Goal: Transaction & Acquisition: Purchase product/service

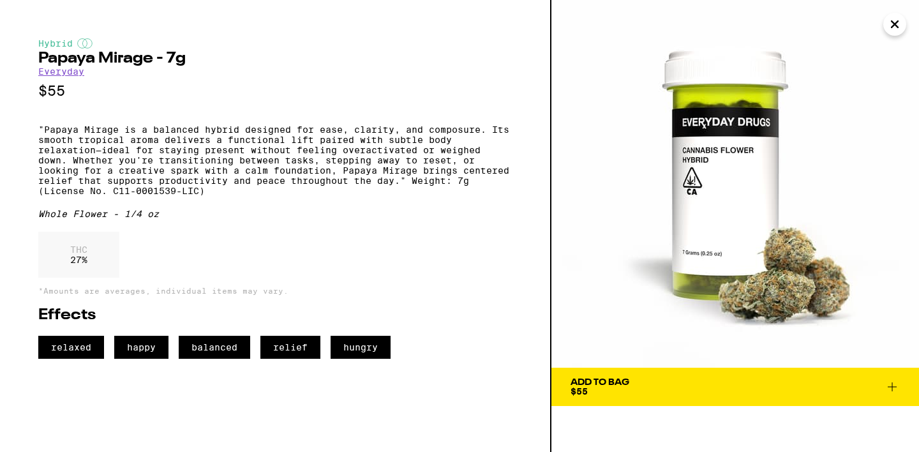
click at [894, 22] on icon "Close" at bounding box center [894, 24] width 6 height 6
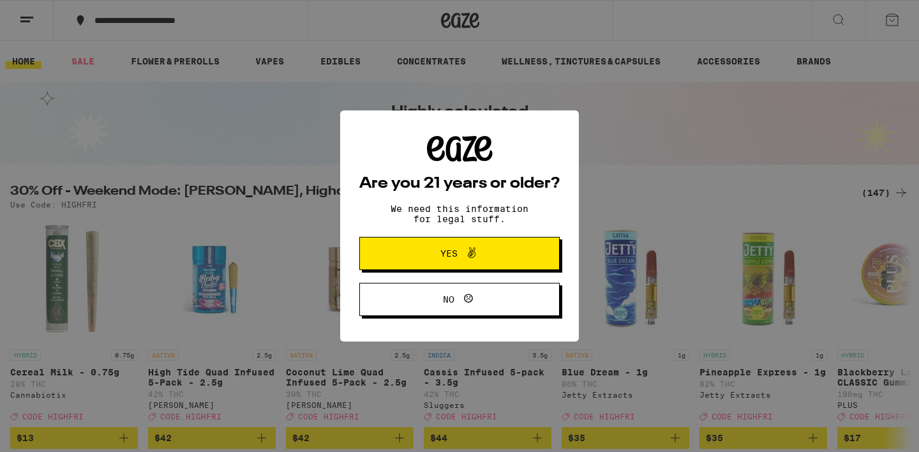
click at [482, 248] on span "Yes" at bounding box center [459, 253] width 97 height 17
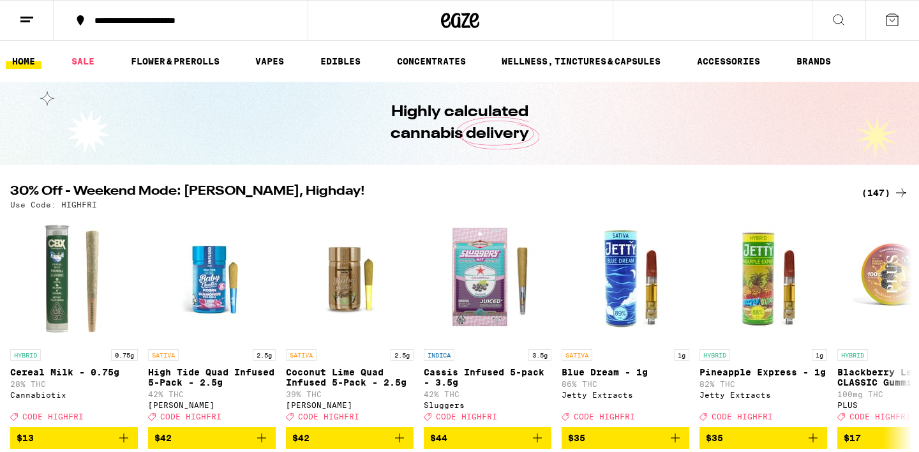
click at [892, 13] on icon at bounding box center [891, 19] width 15 height 15
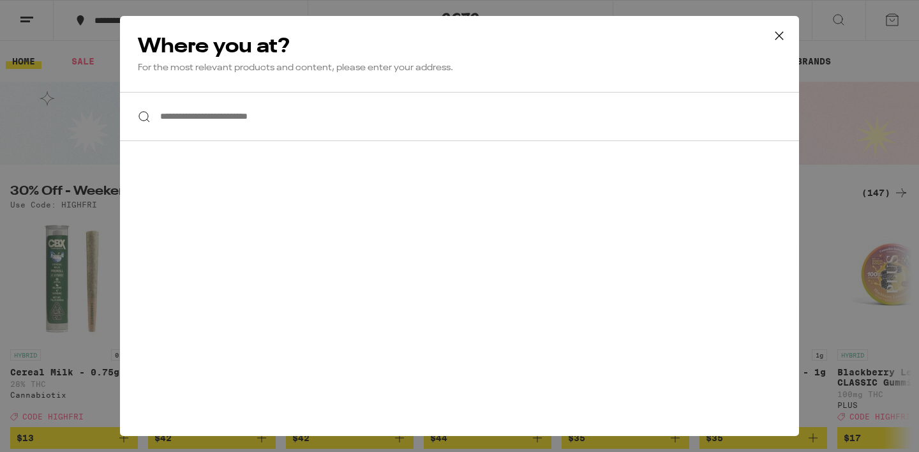
click at [462, 131] on input "**********" at bounding box center [459, 116] width 679 height 49
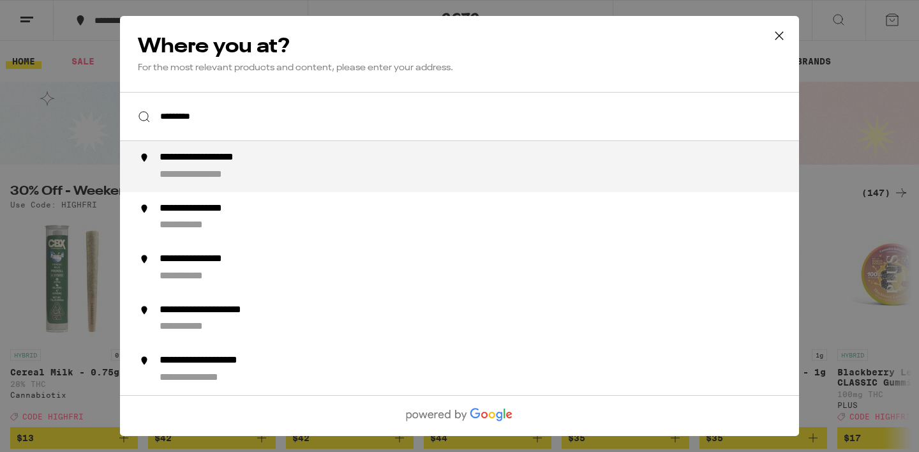
click at [351, 176] on div "**********" at bounding box center [484, 166] width 651 height 31
type input "**********"
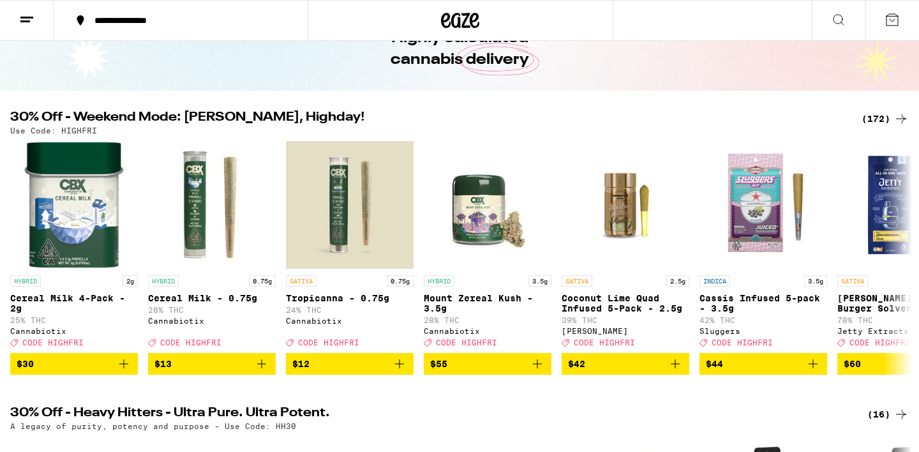
scroll to position [82, 0]
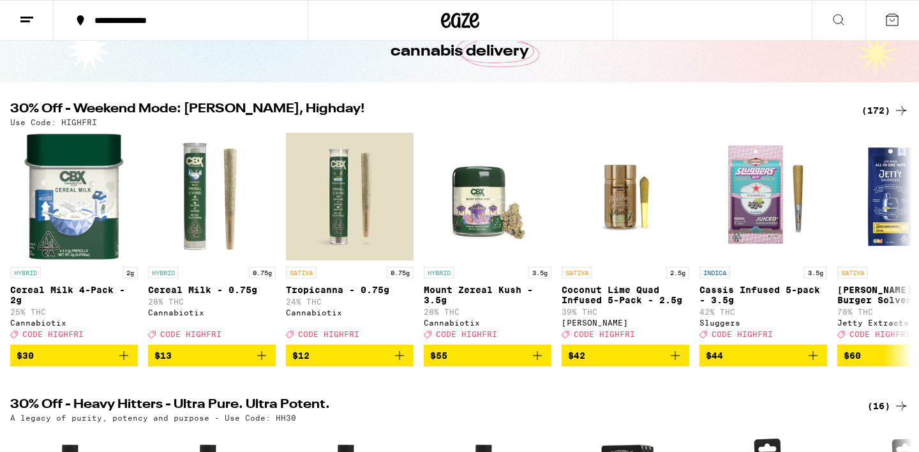
click at [890, 104] on div "(172)" at bounding box center [884, 110] width 47 height 15
click at [890, 110] on div "(172)" at bounding box center [884, 110] width 47 height 15
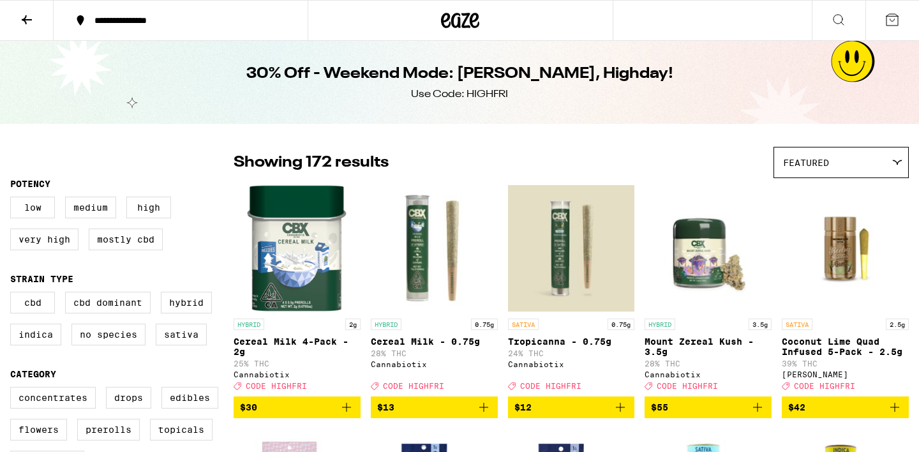
click at [898, 110] on div "30% Off - Weekend Mode: [PERSON_NAME], Highday! Use Code: HIGHFRI" at bounding box center [459, 82] width 919 height 83
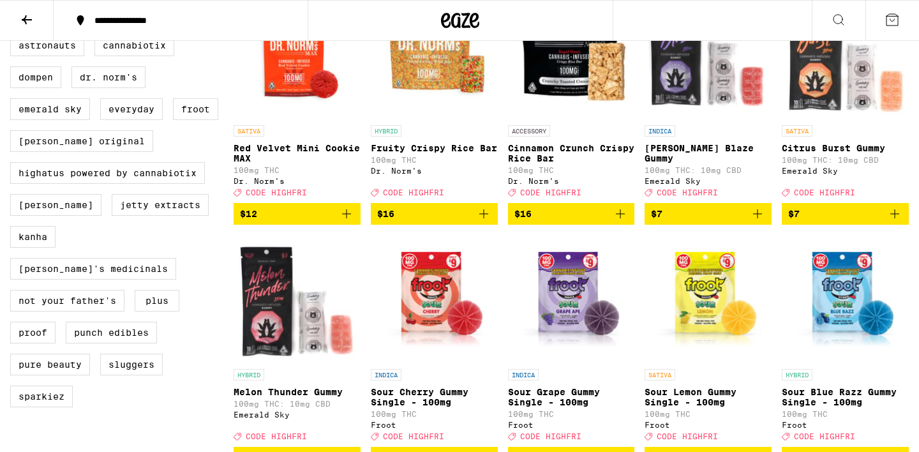
scroll to position [928, 0]
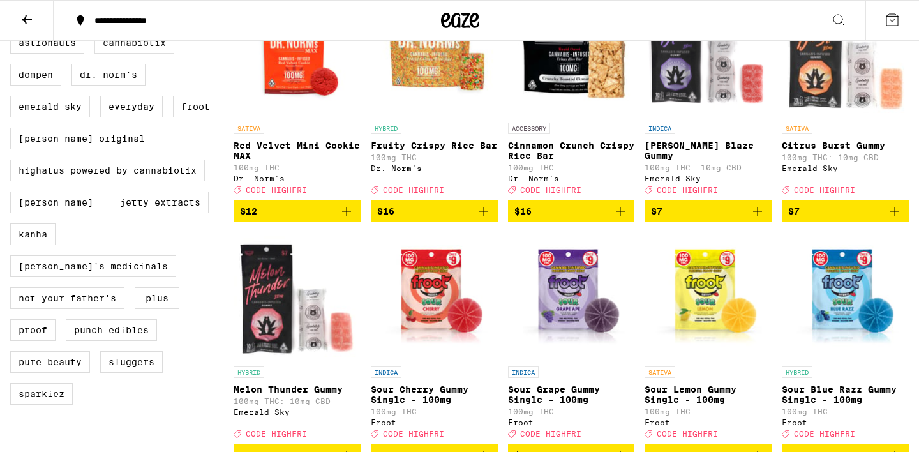
click at [121, 54] on label "Cannabiotix" at bounding box center [134, 43] width 80 height 22
click at [13, 34] on input "Cannabiotix" at bounding box center [13, 34] width 1 height 1
checkbox input "true"
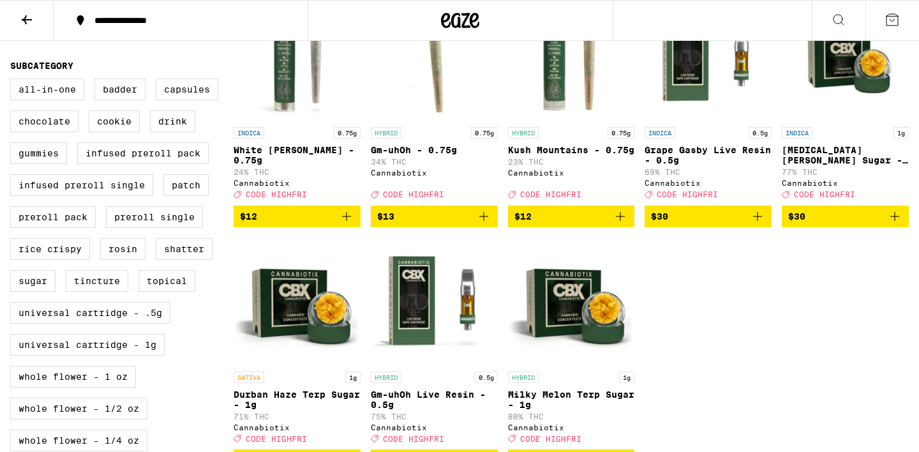
scroll to position [475, 0]
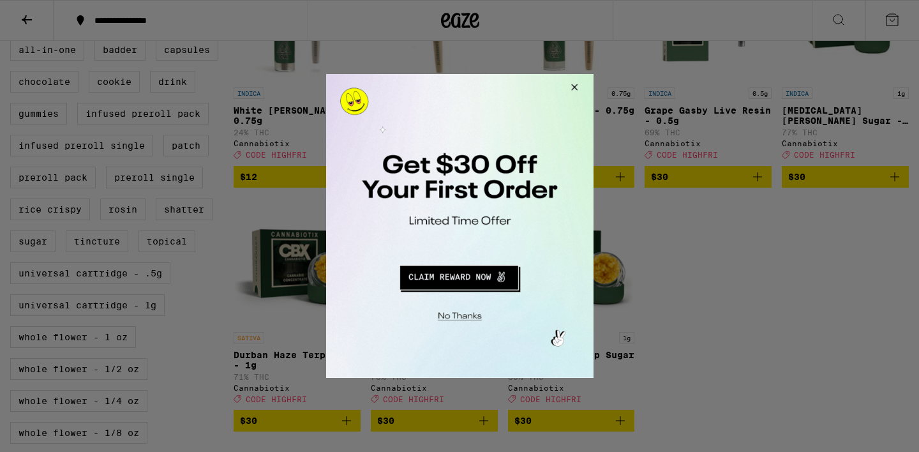
click at [449, 283] on button "Redirect to URL" at bounding box center [458, 275] width 222 height 31
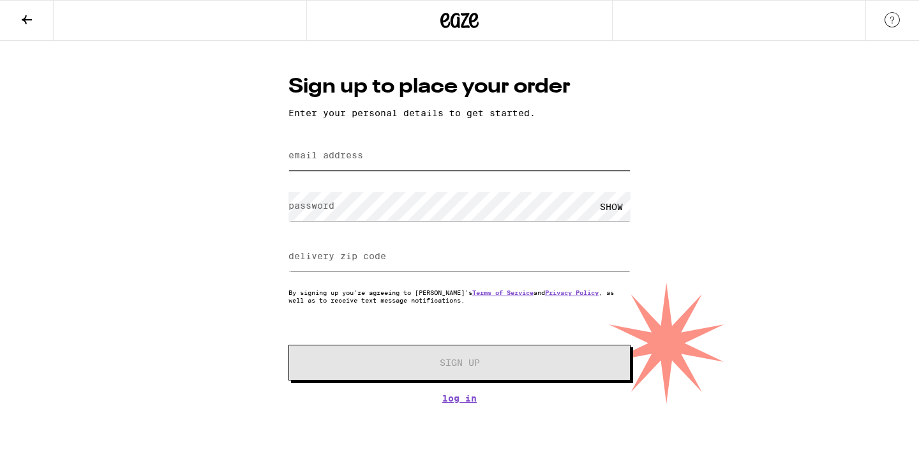
click at [385, 167] on input "email address" at bounding box center [459, 156] width 342 height 29
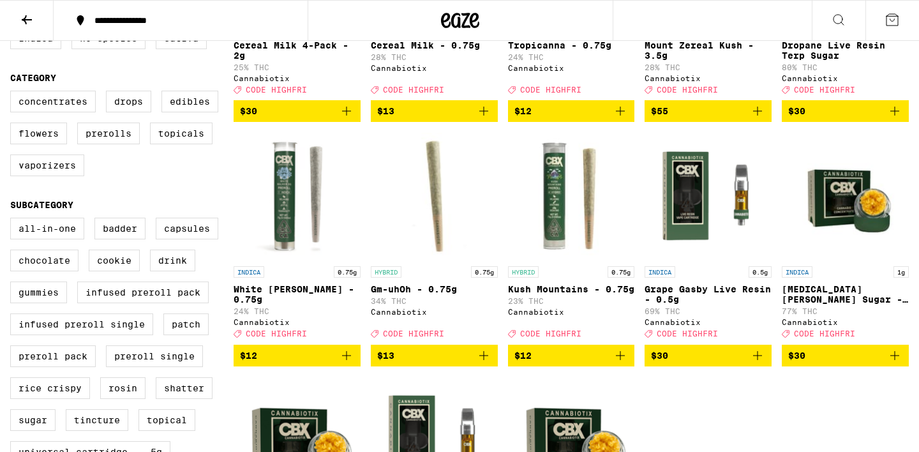
scroll to position [299, 0]
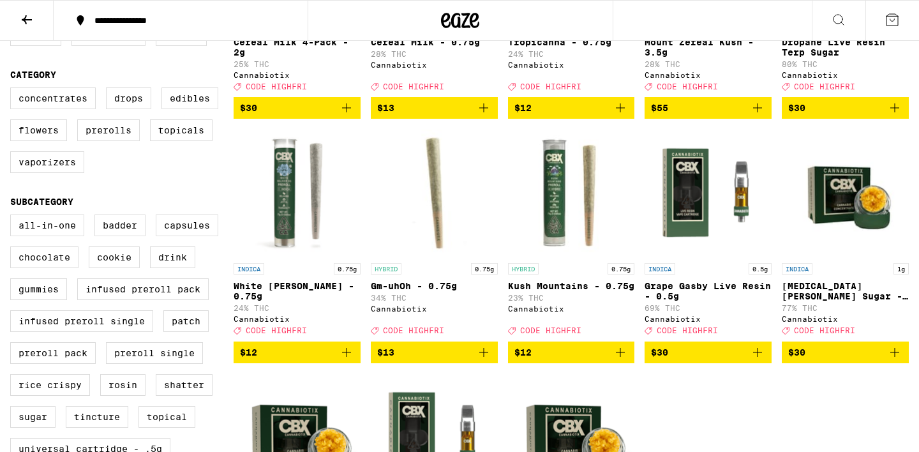
click at [898, 360] on icon "Add to bag" at bounding box center [894, 352] width 15 height 15
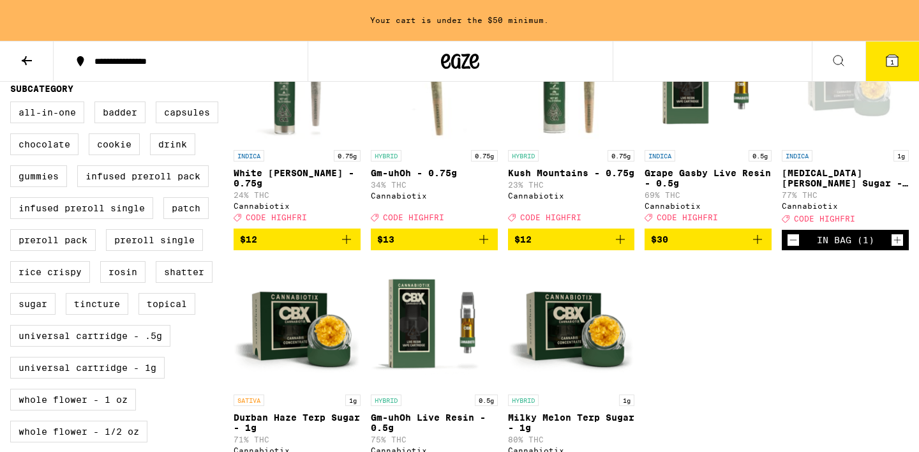
scroll to position [641, 0]
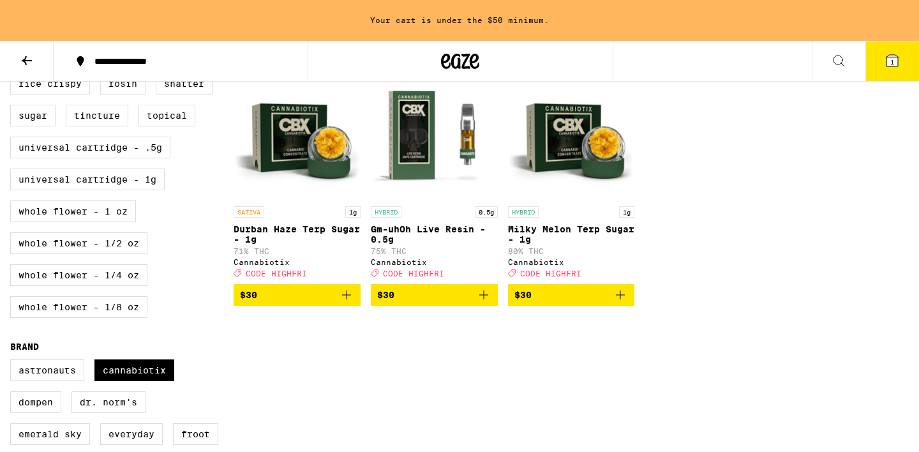
click at [347, 302] on icon "Add to bag" at bounding box center [346, 294] width 15 height 15
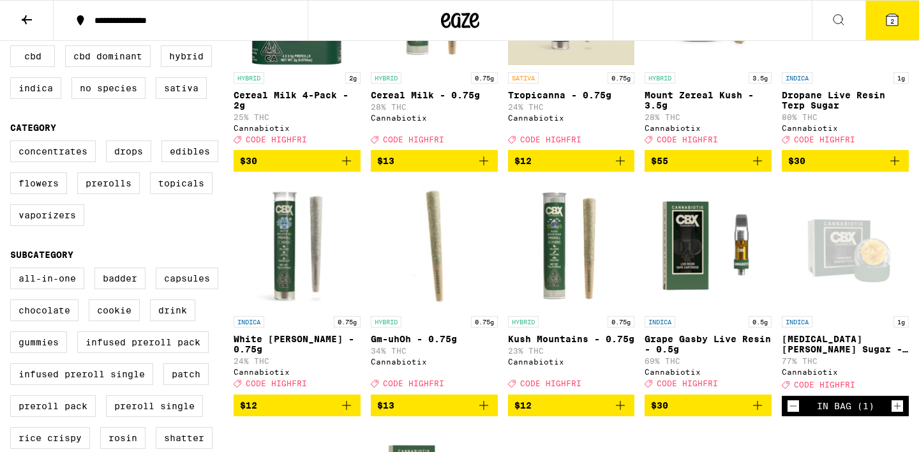
scroll to position [244, 0]
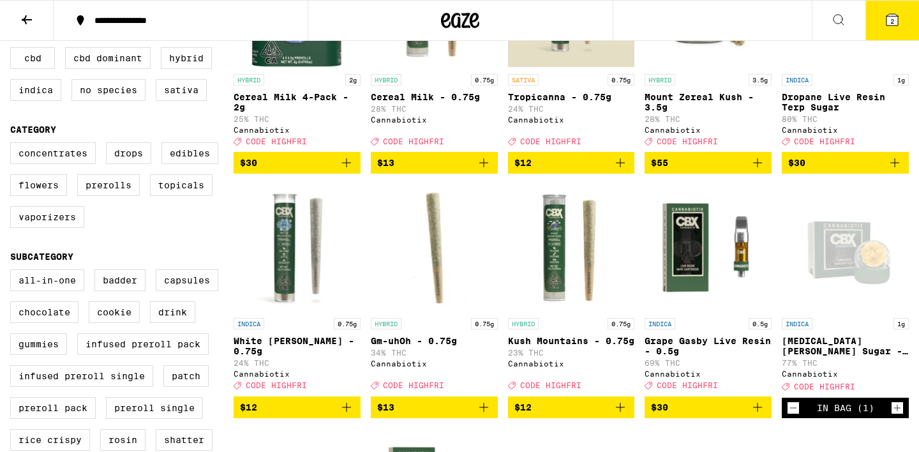
click at [791, 415] on icon "Decrement" at bounding box center [792, 407] width 11 height 15
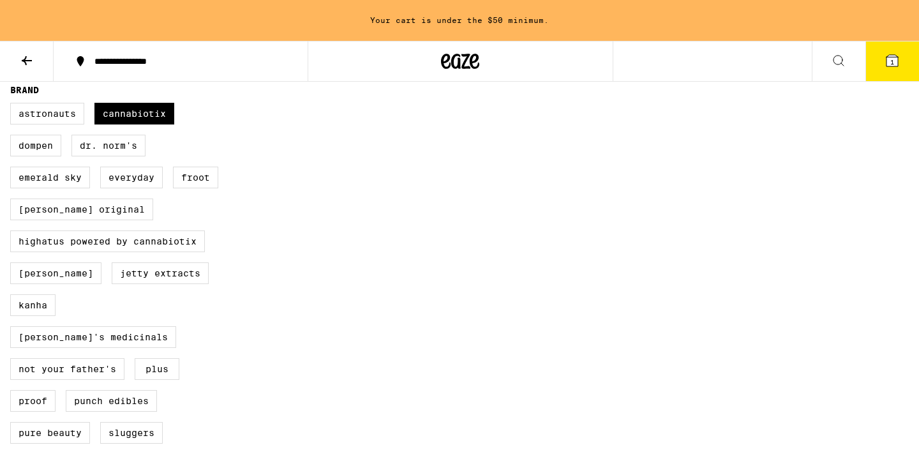
scroll to position [895, 0]
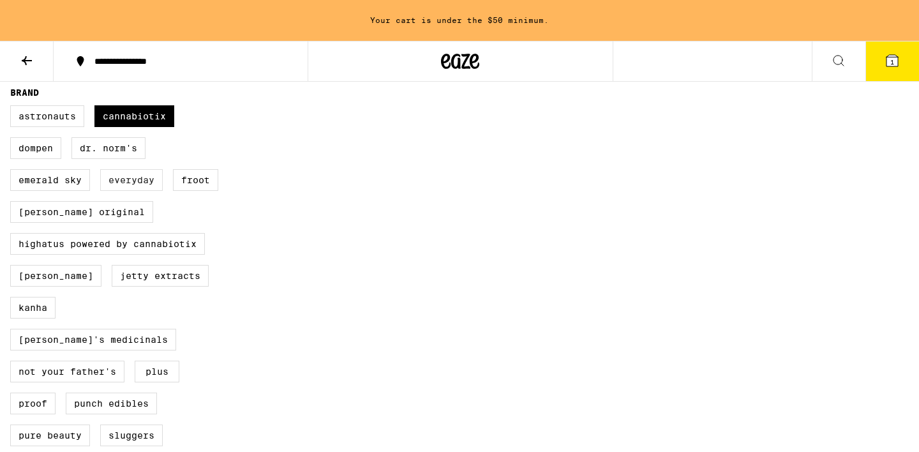
click at [138, 191] on label "Everyday" at bounding box center [131, 180] width 63 height 22
click at [13, 108] on input "Everyday" at bounding box center [13, 107] width 1 height 1
checkbox input "true"
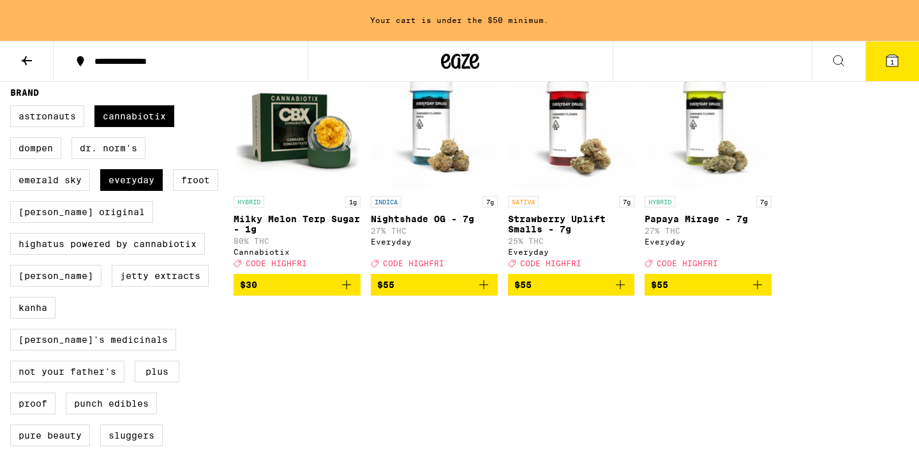
click at [760, 289] on icon "Add to bag" at bounding box center [757, 284] width 9 height 9
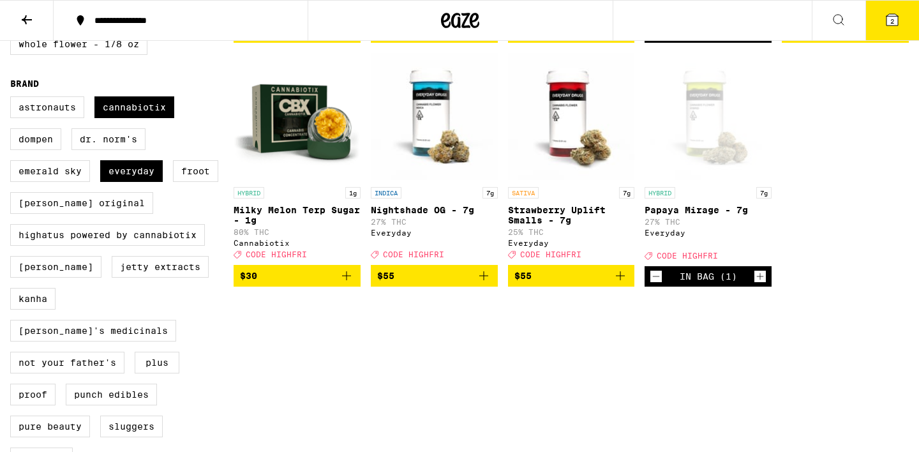
scroll to position [864, 0]
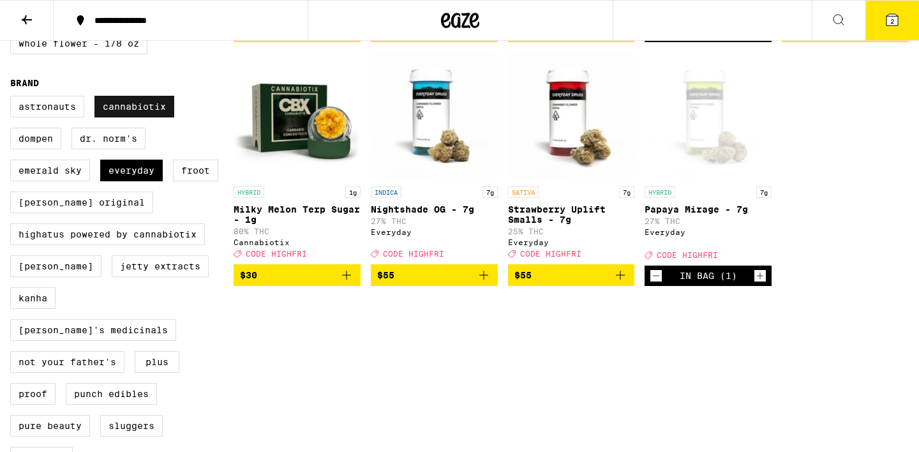
click at [143, 117] on label "Cannabiotix" at bounding box center [134, 107] width 80 height 22
click at [13, 98] on input "Cannabiotix" at bounding box center [13, 98] width 1 height 1
checkbox input "false"
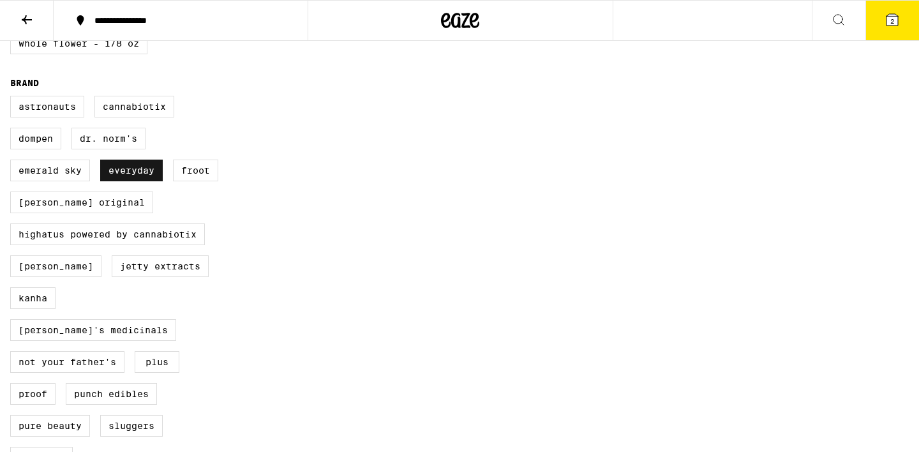
click at [130, 181] on label "Everyday" at bounding box center [131, 170] width 63 height 22
click at [13, 98] on input "Everyday" at bounding box center [13, 98] width 1 height 1
checkbox input "false"
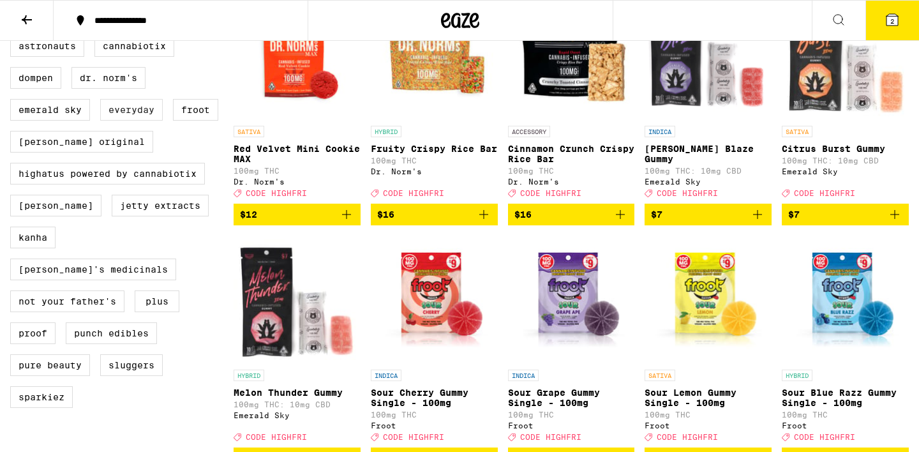
scroll to position [949, 0]
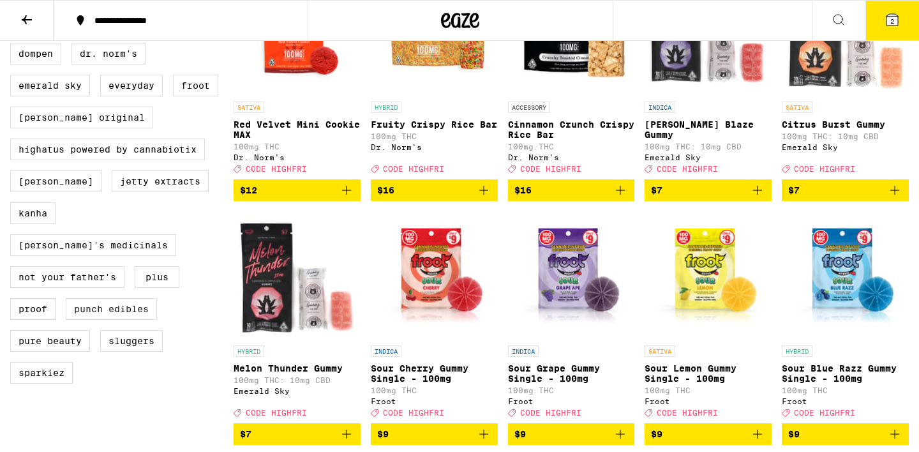
click at [107, 320] on label "Punch Edibles" at bounding box center [111, 309] width 91 height 22
click at [13, 13] on input "Punch Edibles" at bounding box center [13, 13] width 1 height 1
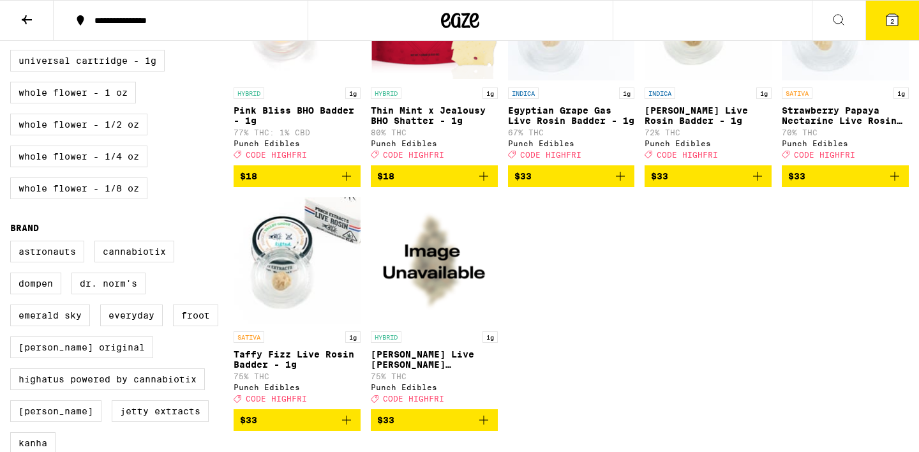
scroll to position [789, 0]
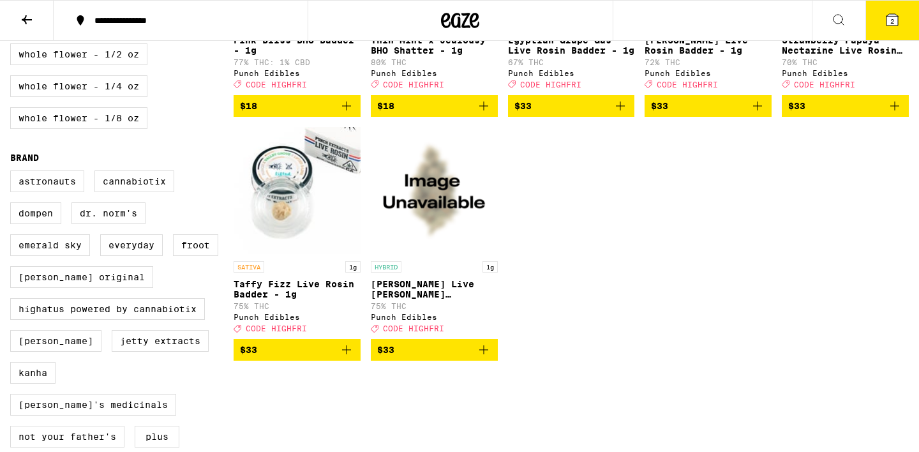
click at [345, 357] on icon "Add to bag" at bounding box center [346, 349] width 15 height 15
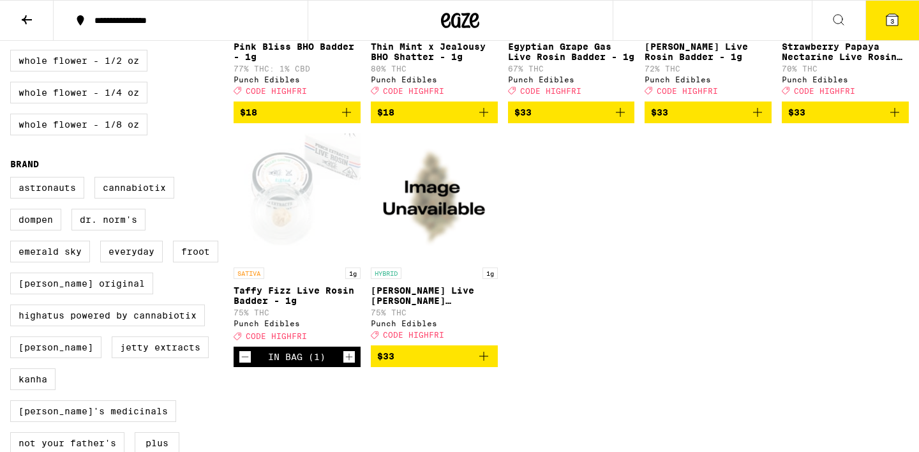
scroll to position [782, 0]
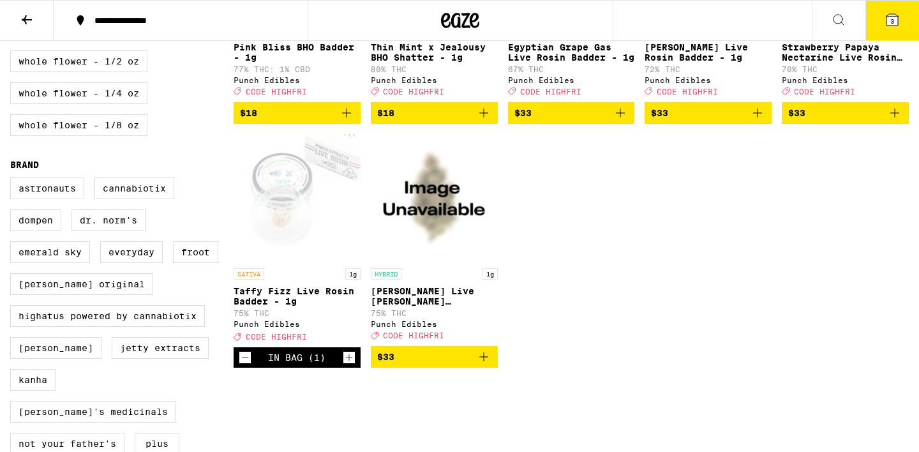
click at [243, 365] on icon "Decrement" at bounding box center [244, 357] width 11 height 15
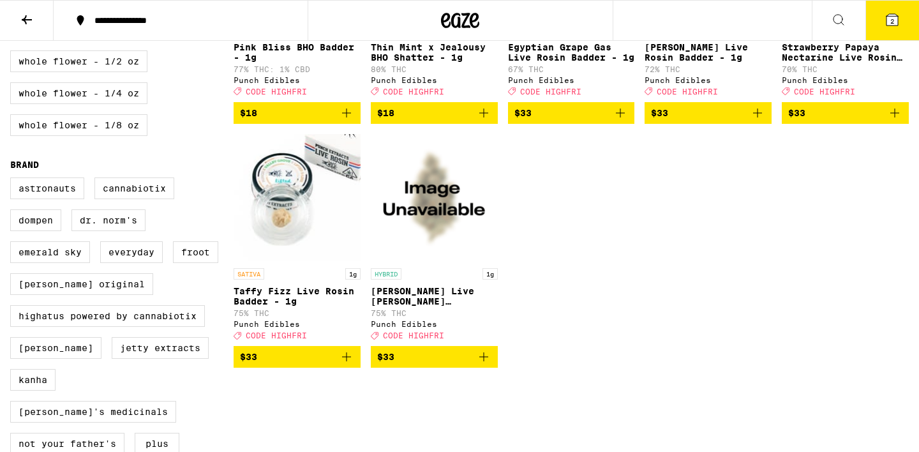
click at [484, 364] on icon "Add to bag" at bounding box center [483, 356] width 15 height 15
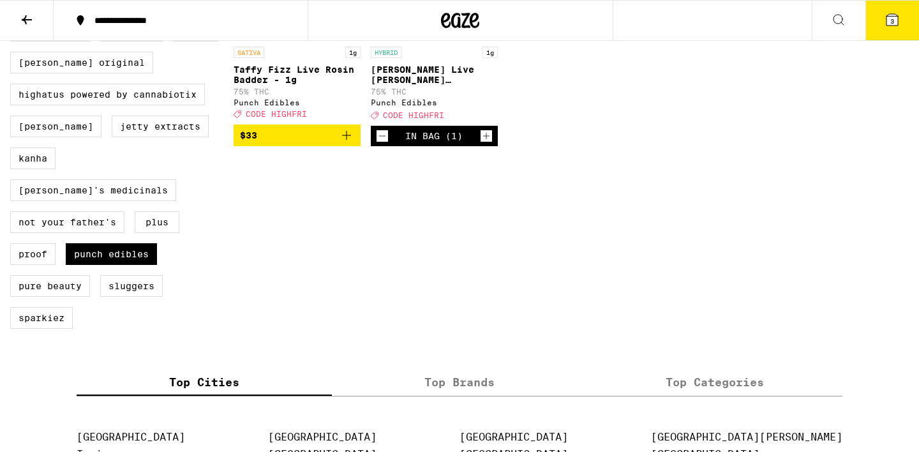
scroll to position [1002, 0]
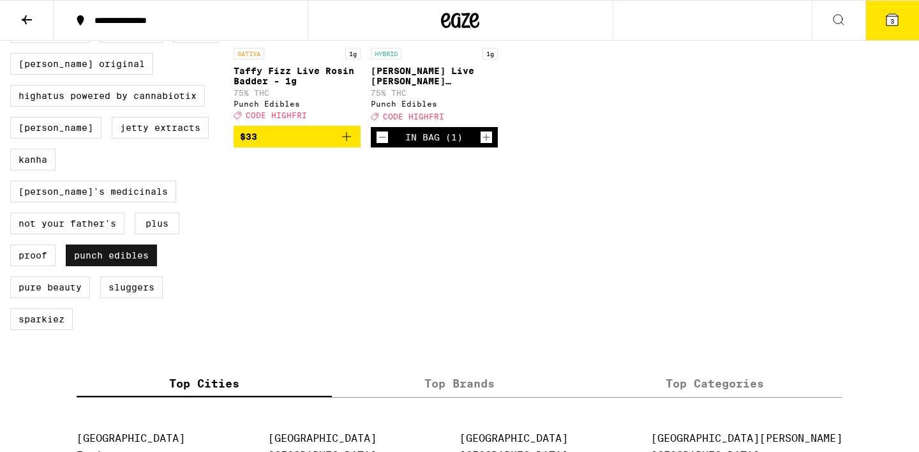
click at [100, 266] on label "Punch Edibles" at bounding box center [111, 255] width 91 height 22
checkbox input "false"
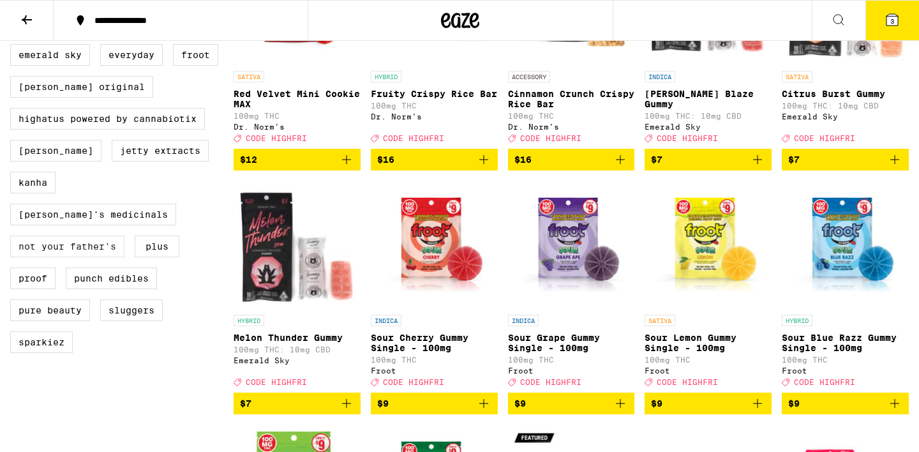
scroll to position [968, 0]
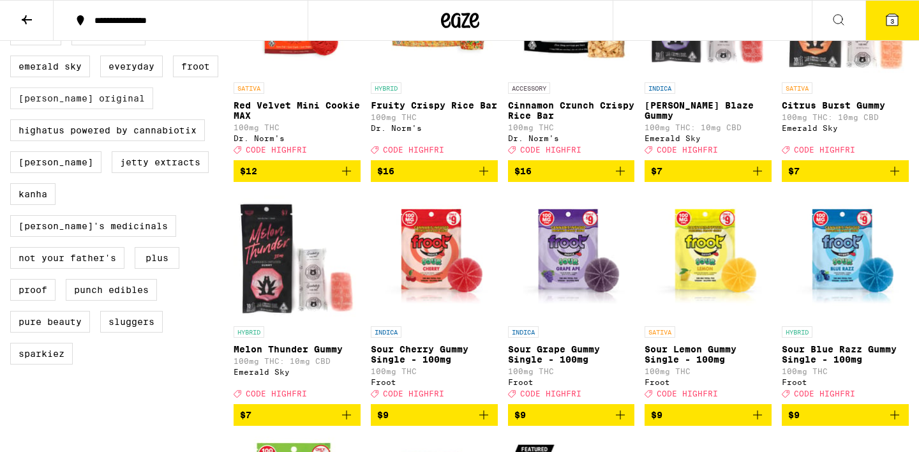
click at [63, 109] on label "[PERSON_NAME] Original" at bounding box center [81, 98] width 143 height 22
checkbox input "true"
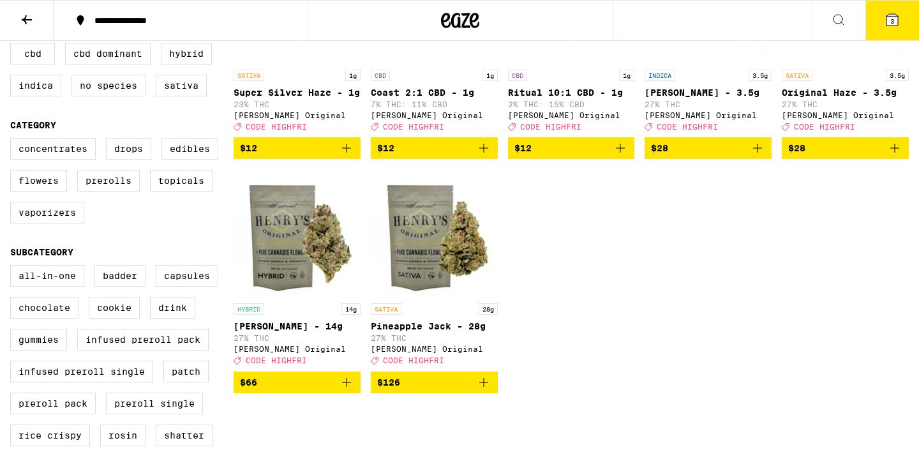
scroll to position [279, 0]
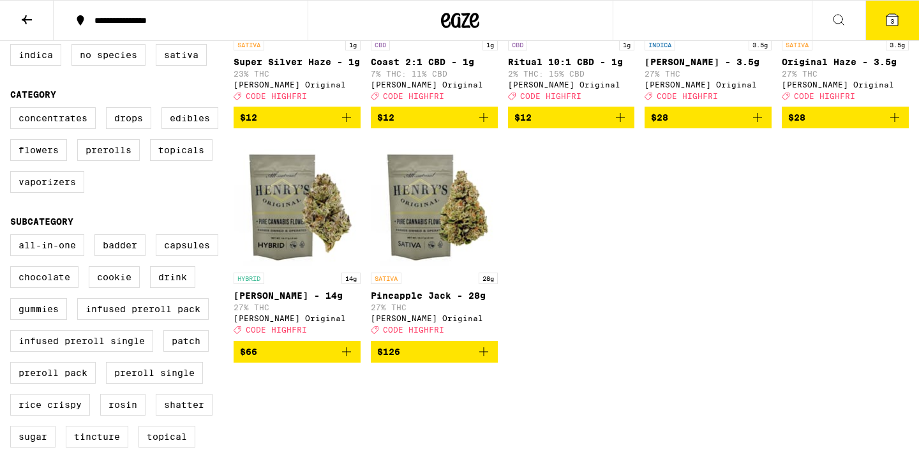
click at [290, 246] on img "Open page for Cherry Garcia - 14g from Henry's Original" at bounding box center [296, 202] width 127 height 128
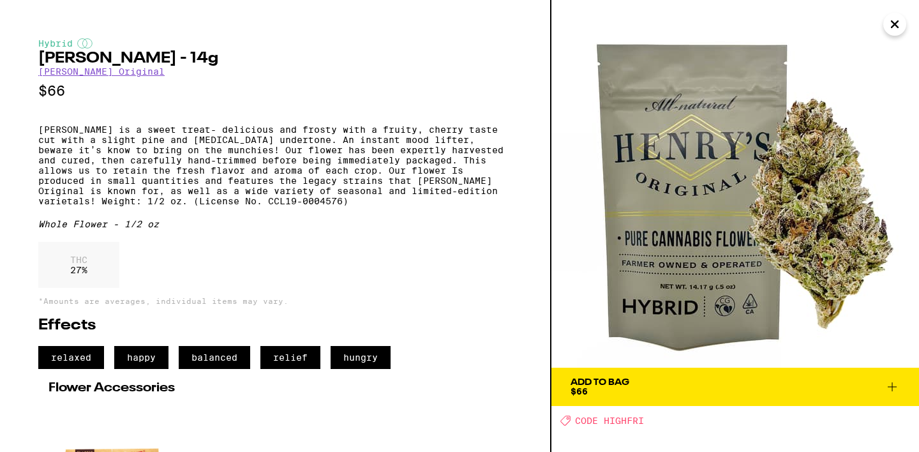
click at [890, 27] on icon "Close" at bounding box center [894, 24] width 15 height 19
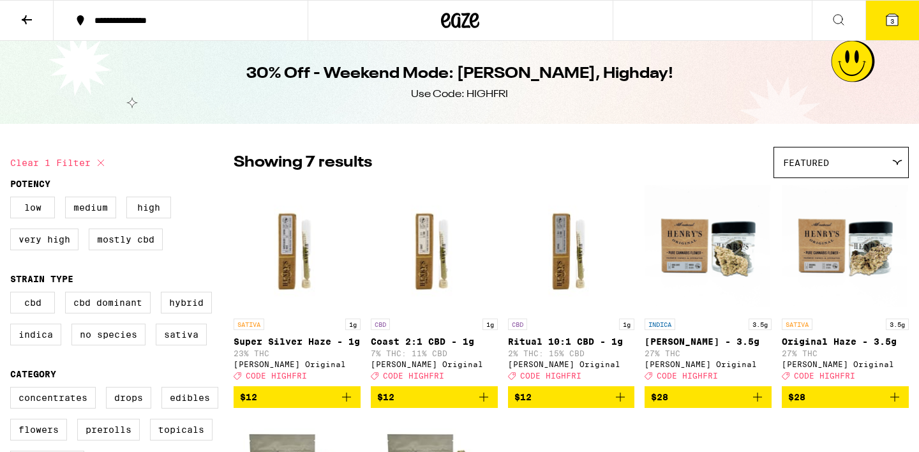
click at [895, 26] on icon at bounding box center [891, 19] width 11 height 11
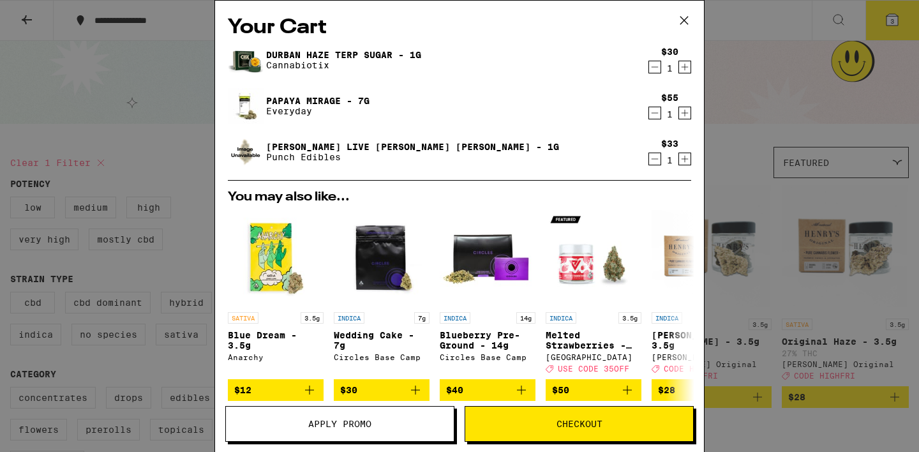
click at [683, 21] on icon at bounding box center [684, 21] width 8 height 8
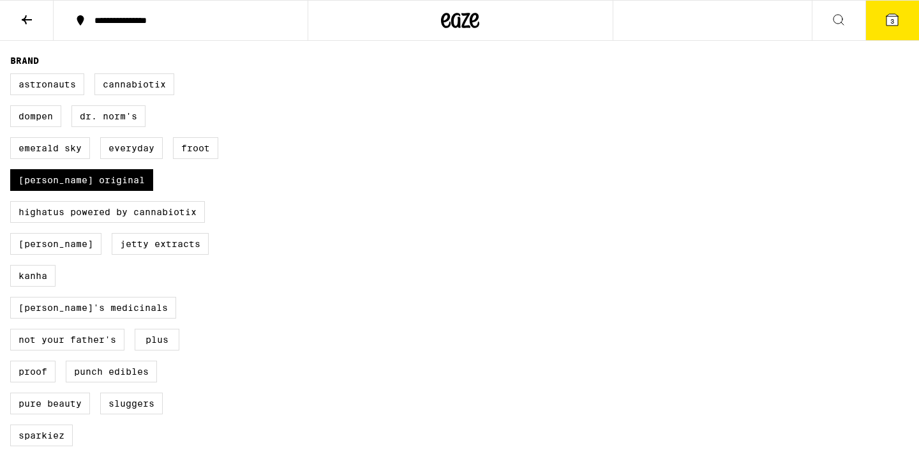
scroll to position [881, 0]
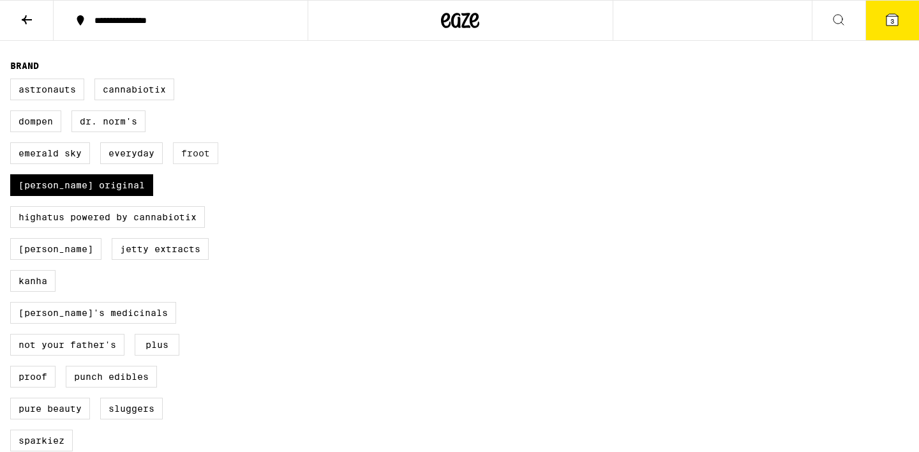
click at [200, 164] on label "Froot" at bounding box center [195, 153] width 45 height 22
click at [13, 81] on input "Froot" at bounding box center [13, 80] width 1 height 1
checkbox input "true"
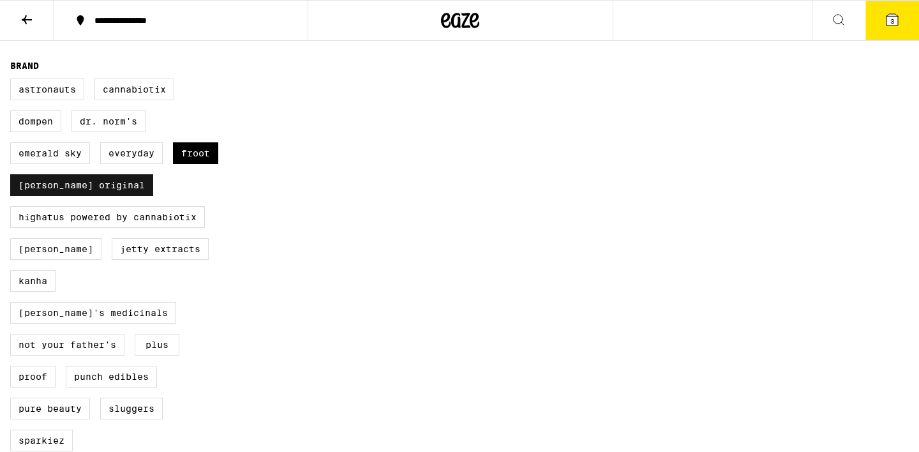
click at [54, 196] on label "[PERSON_NAME] Original" at bounding box center [81, 185] width 143 height 22
click at [13, 81] on input "[PERSON_NAME] Original" at bounding box center [13, 80] width 1 height 1
checkbox input "false"
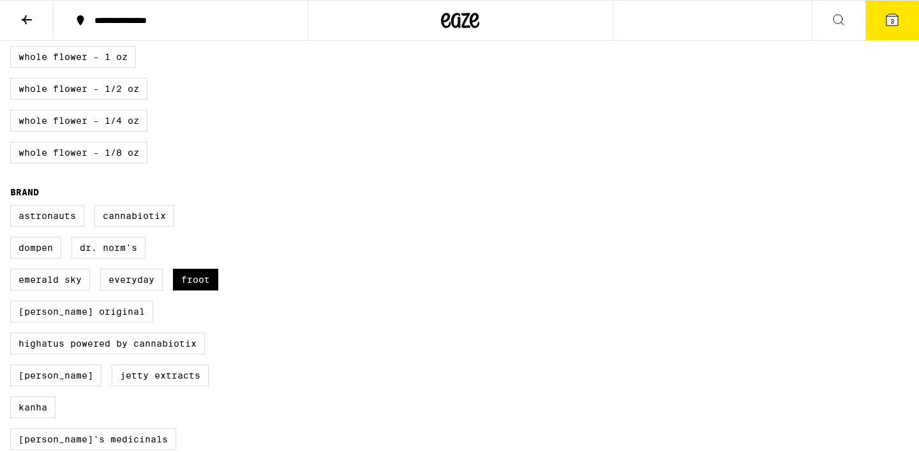
scroll to position [827, 0]
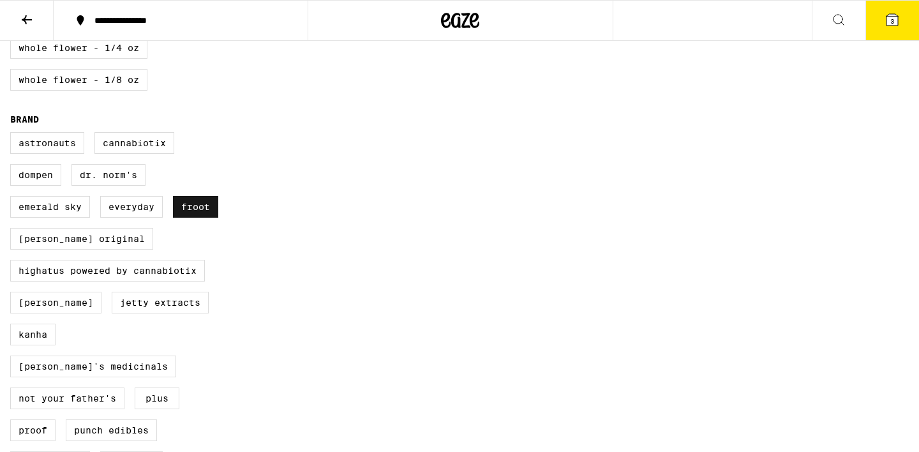
click at [196, 218] on label "Froot" at bounding box center [195, 207] width 45 height 22
click at [13, 135] on input "Froot" at bounding box center [13, 134] width 1 height 1
checkbox input "false"
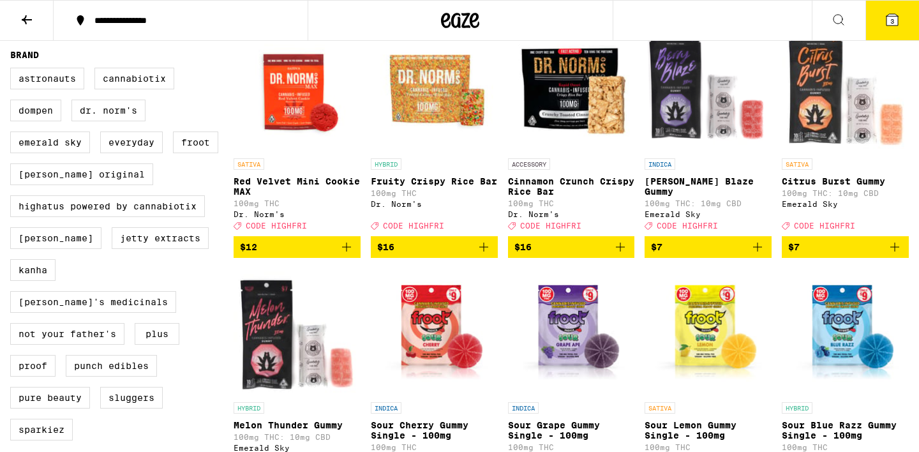
scroll to position [891, 0]
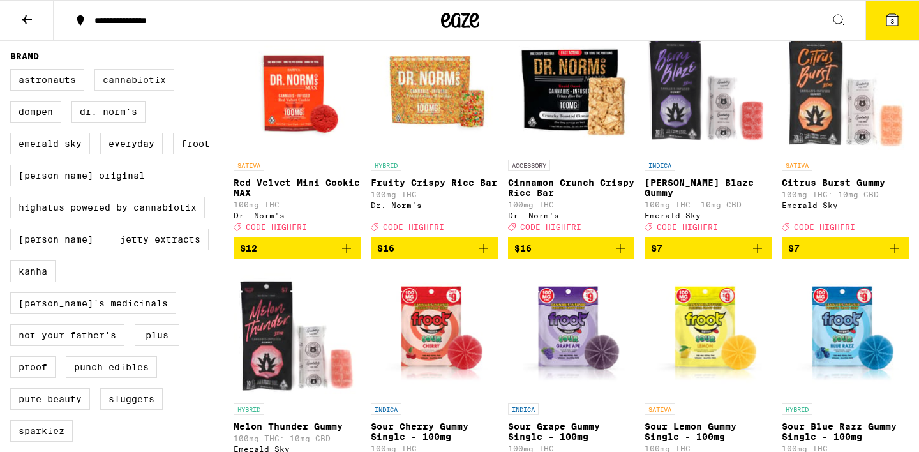
click at [130, 91] on label "Cannabiotix" at bounding box center [134, 80] width 80 height 22
click at [13, 71] on input "Cannabiotix" at bounding box center [13, 71] width 1 height 1
checkbox input "true"
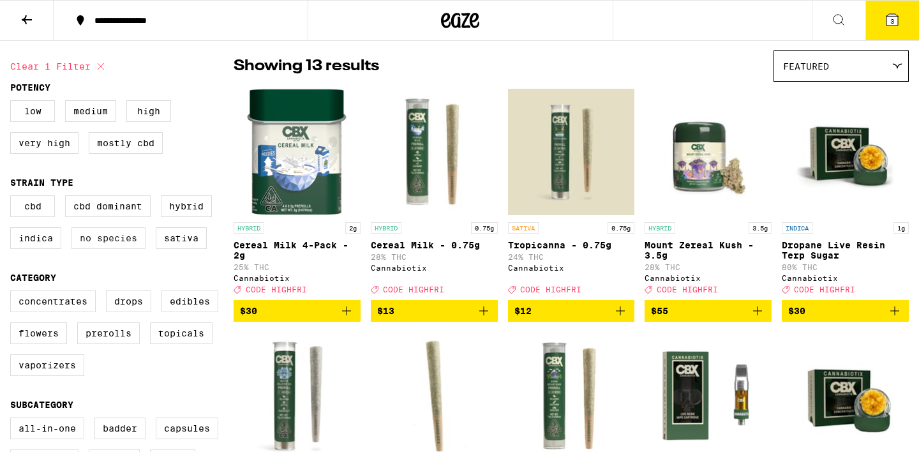
scroll to position [97, 0]
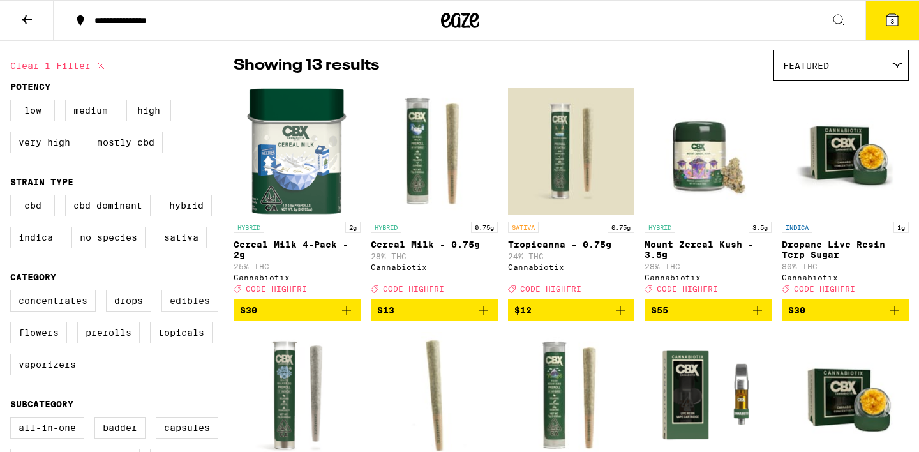
click at [188, 310] on label "Edibles" at bounding box center [189, 301] width 57 height 22
click at [13, 292] on input "Edibles" at bounding box center [13, 292] width 1 height 1
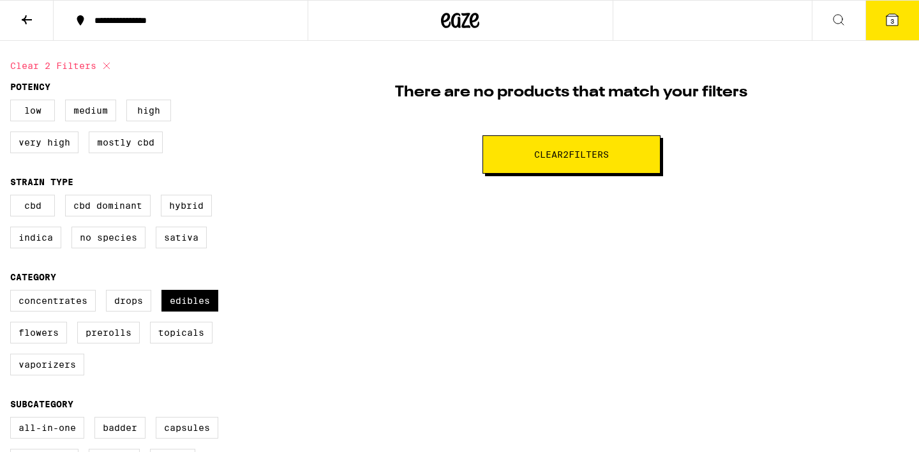
click at [546, 156] on span "Clear 2 filter s" at bounding box center [571, 154] width 75 height 9
checkbox input "false"
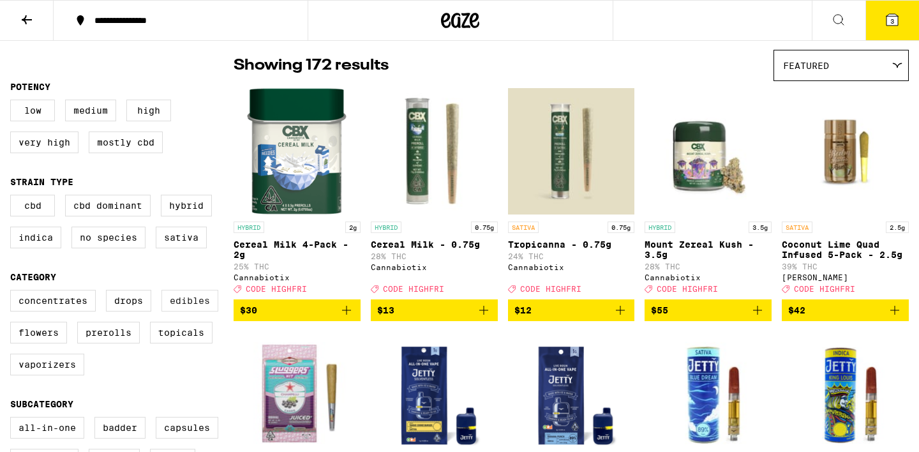
click at [187, 307] on label "Edibles" at bounding box center [189, 301] width 57 height 22
click at [13, 292] on input "Edibles" at bounding box center [13, 292] width 1 height 1
checkbox input "true"
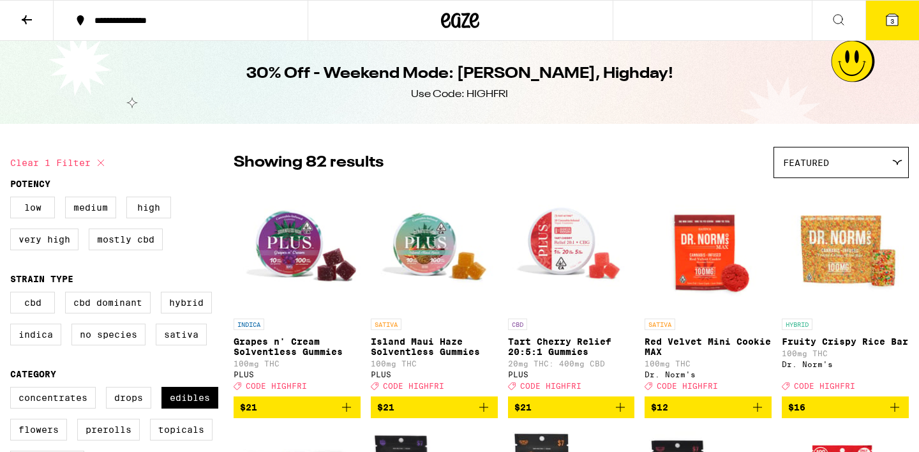
click at [884, 22] on button "3" at bounding box center [892, 21] width 54 height 40
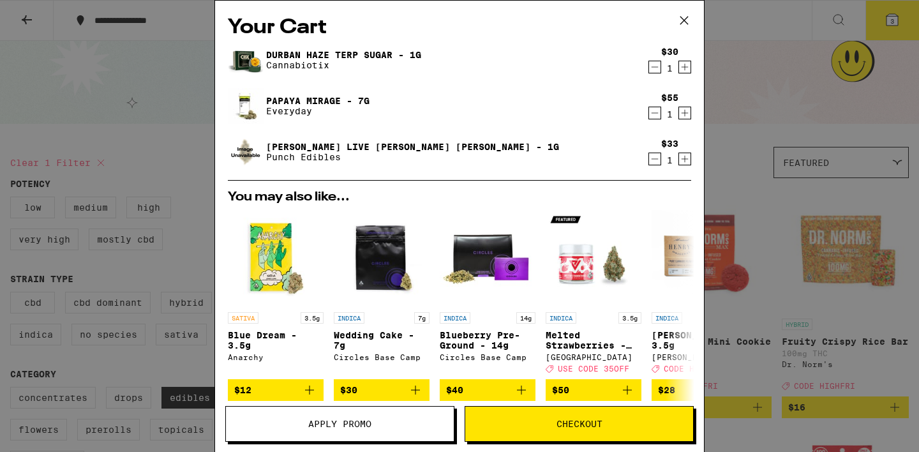
click at [596, 417] on button "Checkout" at bounding box center [578, 424] width 229 height 36
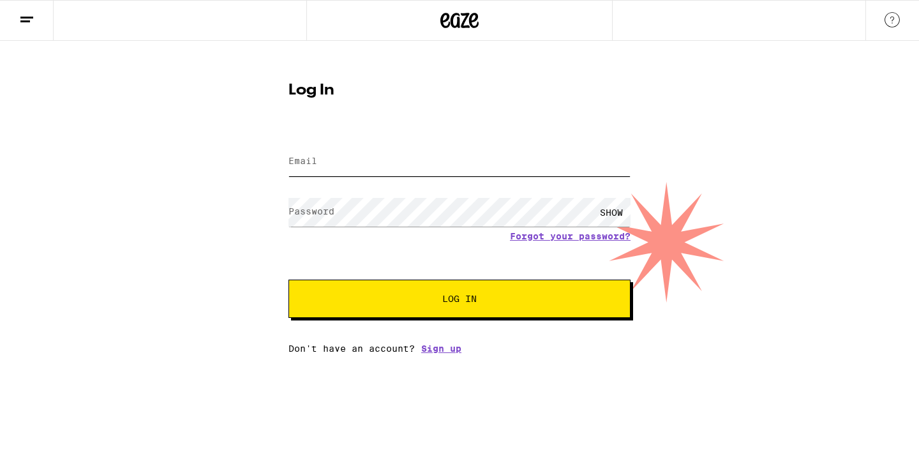
click at [395, 159] on input "Email" at bounding box center [459, 161] width 342 height 29
type input "fjburns8@gmail.com"
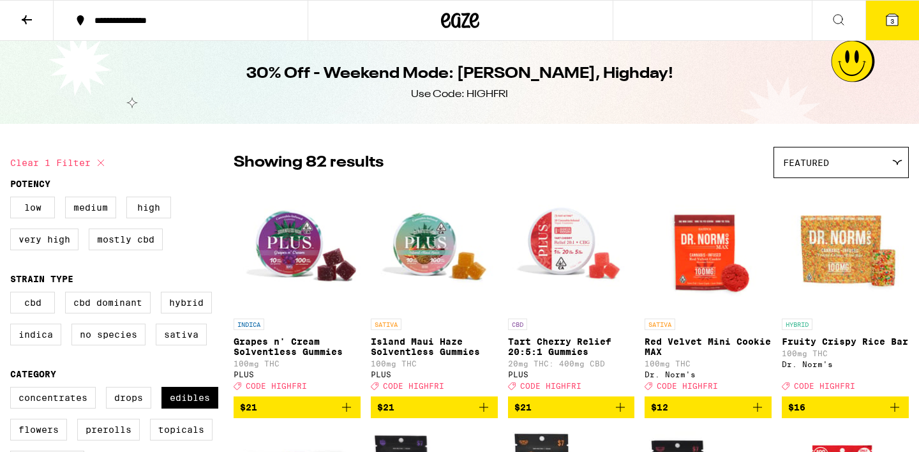
click at [893, 24] on span "3" at bounding box center [892, 21] width 4 height 8
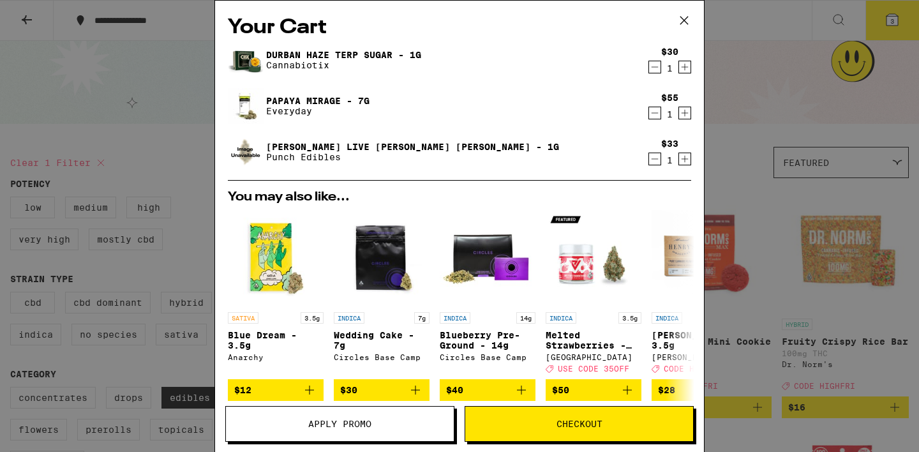
click at [181, 170] on div "Your Cart Durban Haze Terp Sugar - 1g Cannabiotix $30 1 Papaya Mirage - 7g Ever…" at bounding box center [459, 226] width 919 height 452
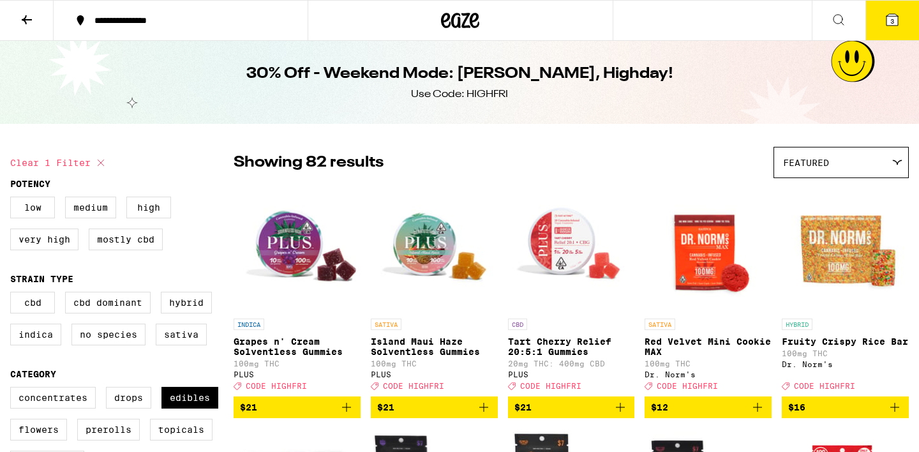
click at [468, 18] on icon at bounding box center [460, 20] width 38 height 23
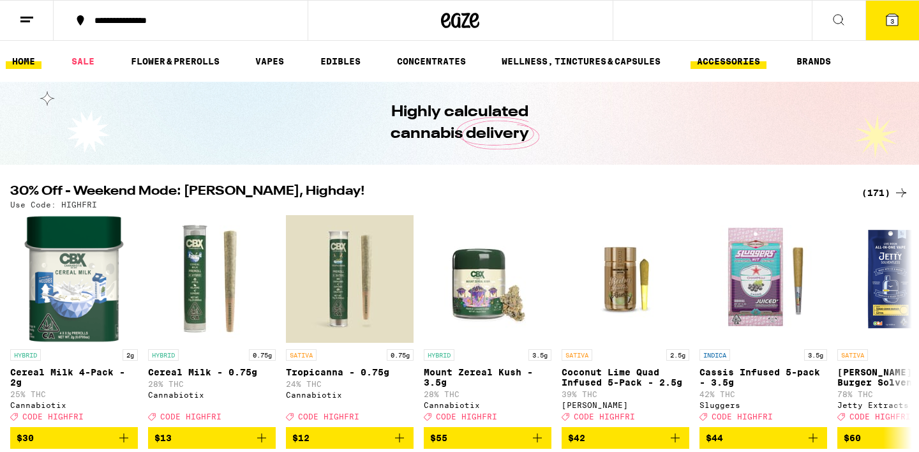
click at [732, 62] on link "ACCESSORIES" at bounding box center [728, 61] width 76 height 15
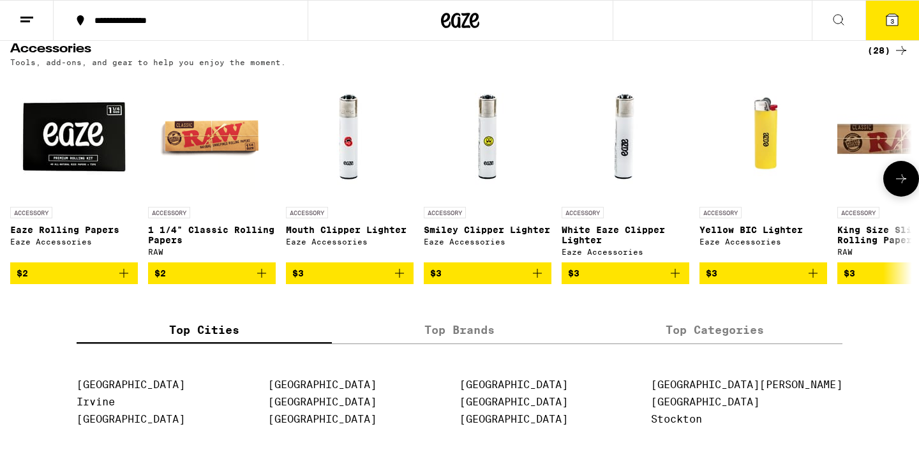
scroll to position [54, 0]
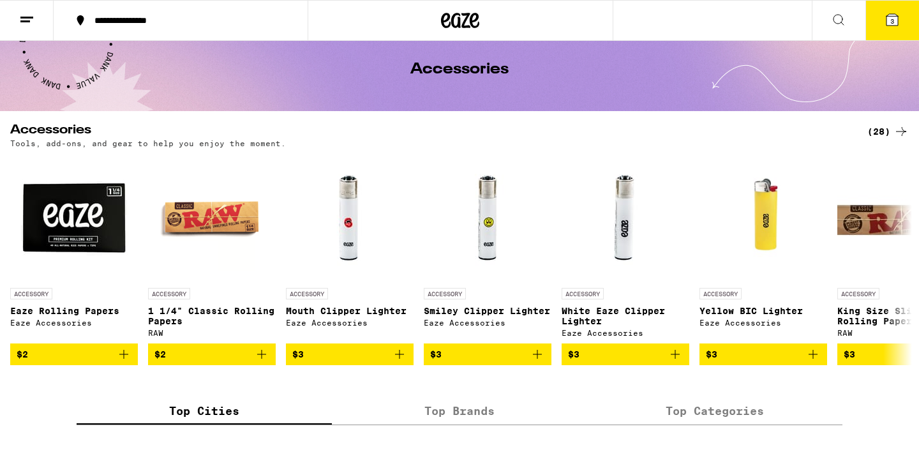
click at [874, 131] on div "(28)" at bounding box center [887, 131] width 41 height 15
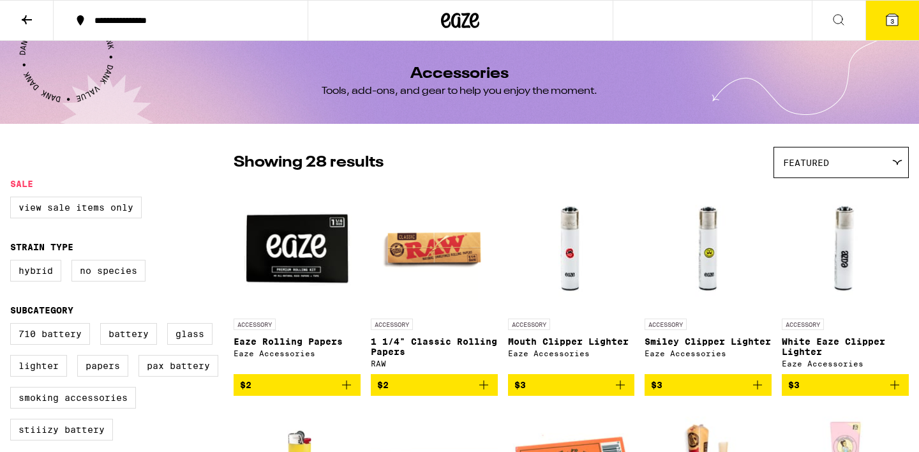
click at [894, 25] on icon at bounding box center [891, 19] width 11 height 11
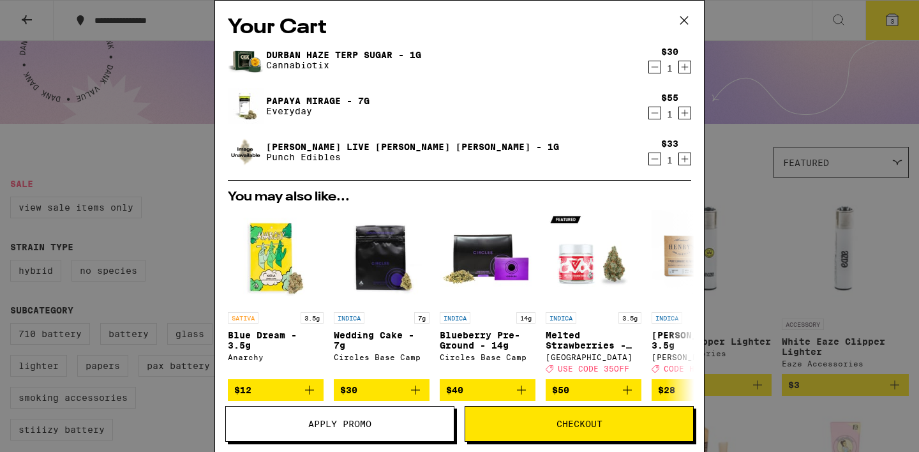
scroll to position [20, 0]
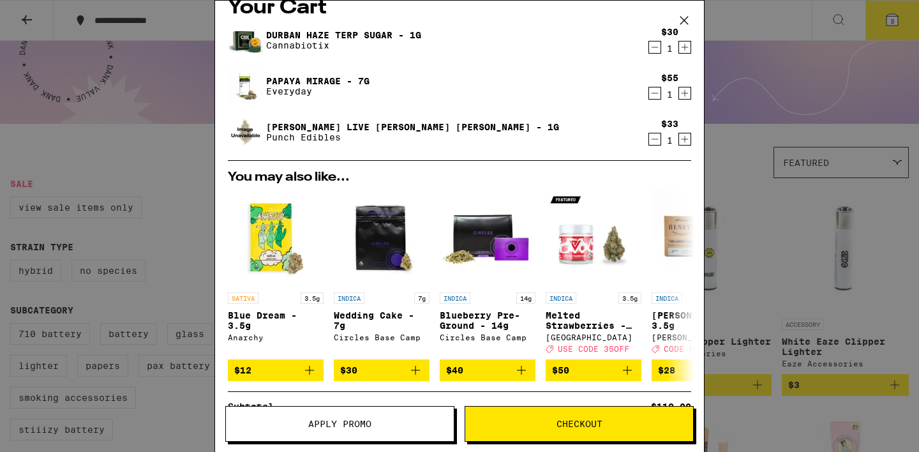
click at [361, 424] on span "Apply Promo" at bounding box center [339, 423] width 63 height 9
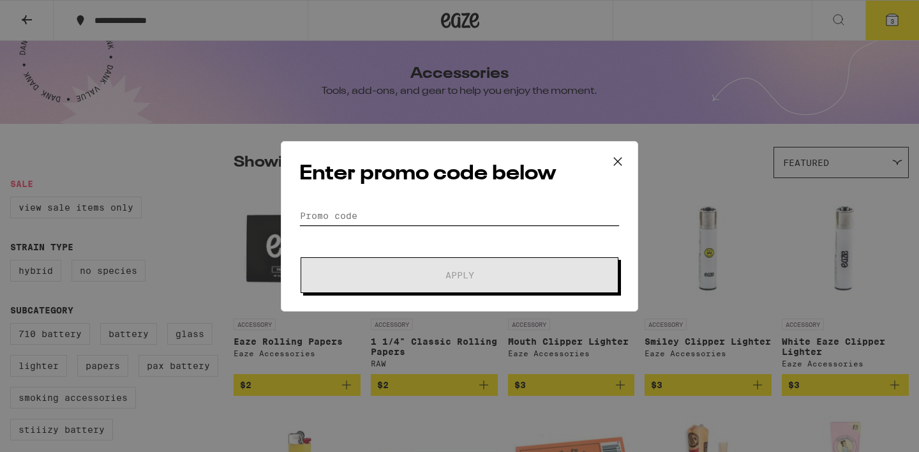
click at [411, 215] on input "Promo Code" at bounding box center [459, 215] width 320 height 19
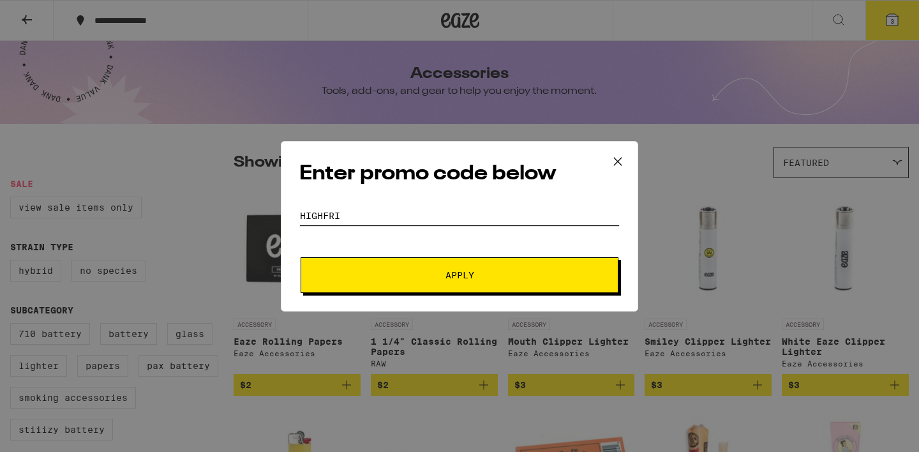
type input "highfri"
click at [447, 288] on button "Apply" at bounding box center [459, 275] width 318 height 36
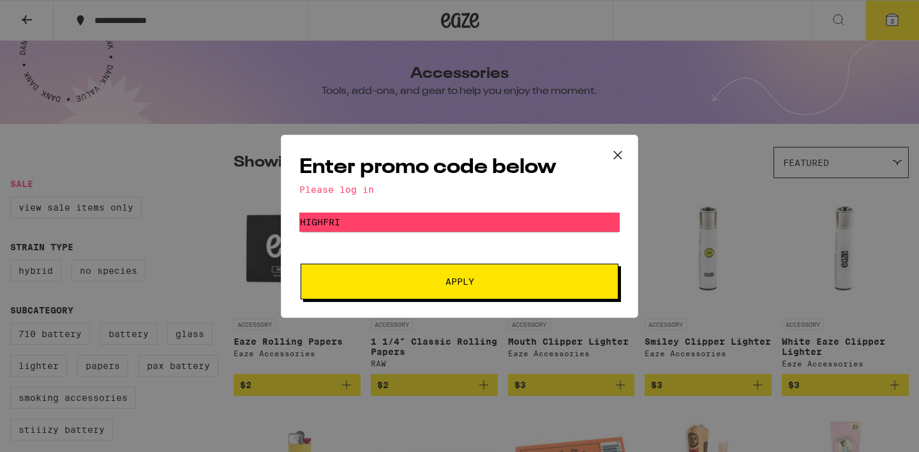
click at [617, 154] on icon at bounding box center [618, 155] width 8 height 8
